Goal: Find specific page/section: Find specific page/section

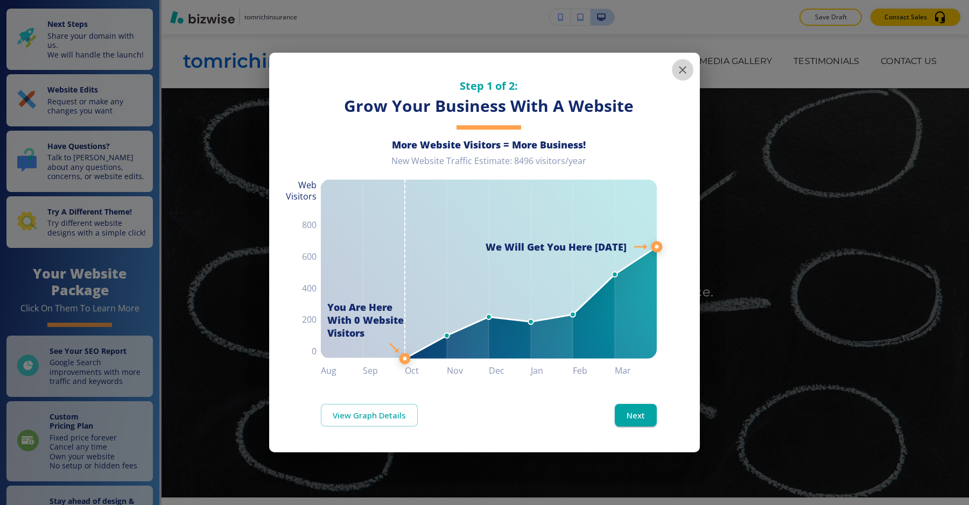
click at [679, 76] on button "button" at bounding box center [683, 70] width 22 height 22
